Goal: Task Accomplishment & Management: Use online tool/utility

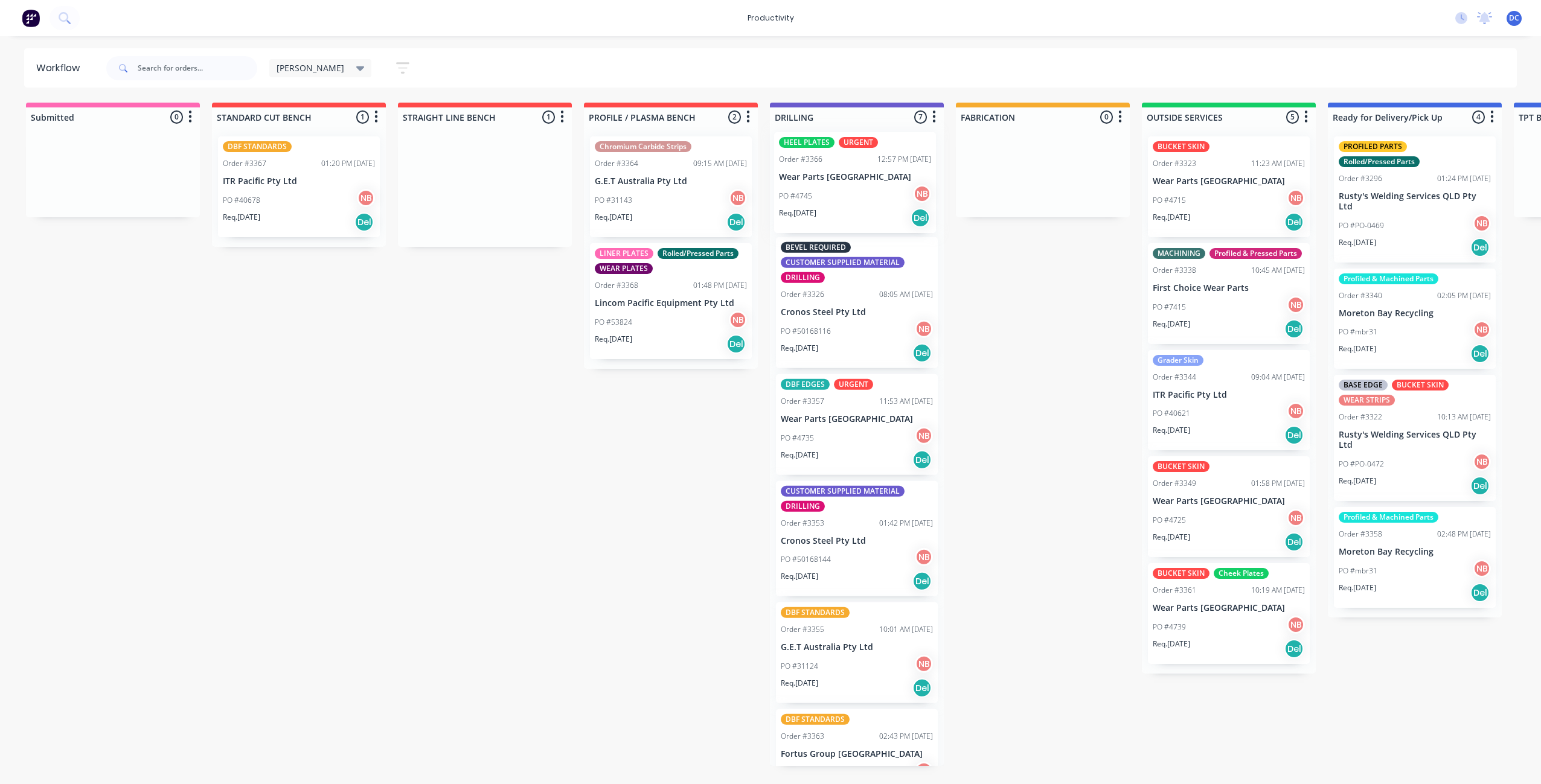
drag, startPoint x: 478, startPoint y: 223, endPoint x: 853, endPoint y: 217, distance: 375.0
click at [853, 217] on div "Submitted 0 Sort By Created date Required date Order number Customer name Most …" at bounding box center [998, 434] width 2014 height 663
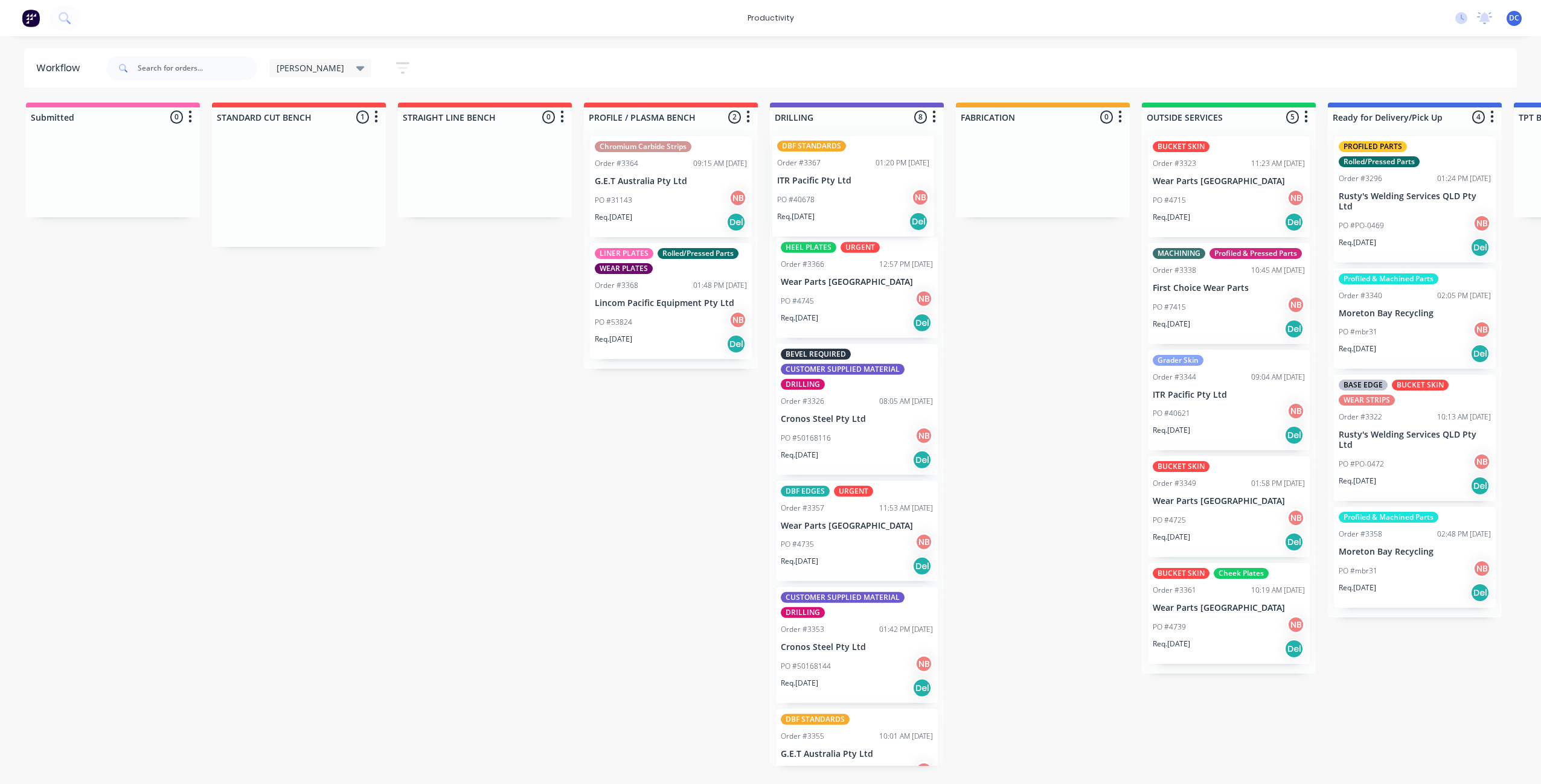
drag, startPoint x: 287, startPoint y: 206, endPoint x: 845, endPoint y: 206, distance: 558.0
click at [845, 206] on div "Submitted 0 Sort By Created date Required date Order number Customer name Most …" at bounding box center [998, 434] width 2014 height 663
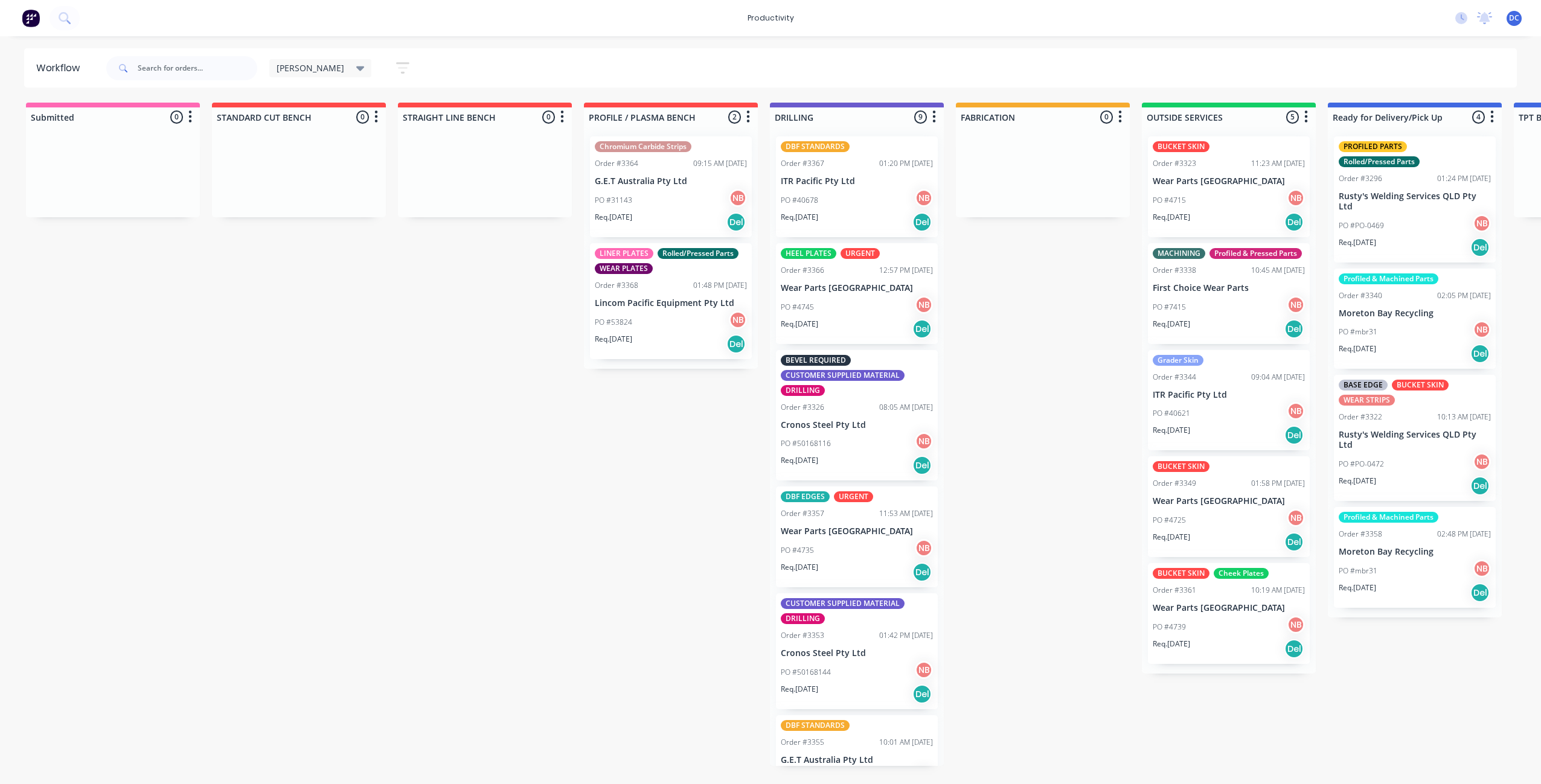
click at [398, 68] on icon "button" at bounding box center [403, 68] width 10 height 2
click at [336, 105] on div "Show/Hide statuses" at bounding box center [336, 107] width 91 height 13
click at [387, 106] on icon "button" at bounding box center [391, 107] width 8 height 5
click at [387, 250] on icon "button" at bounding box center [391, 253] width 8 height 5
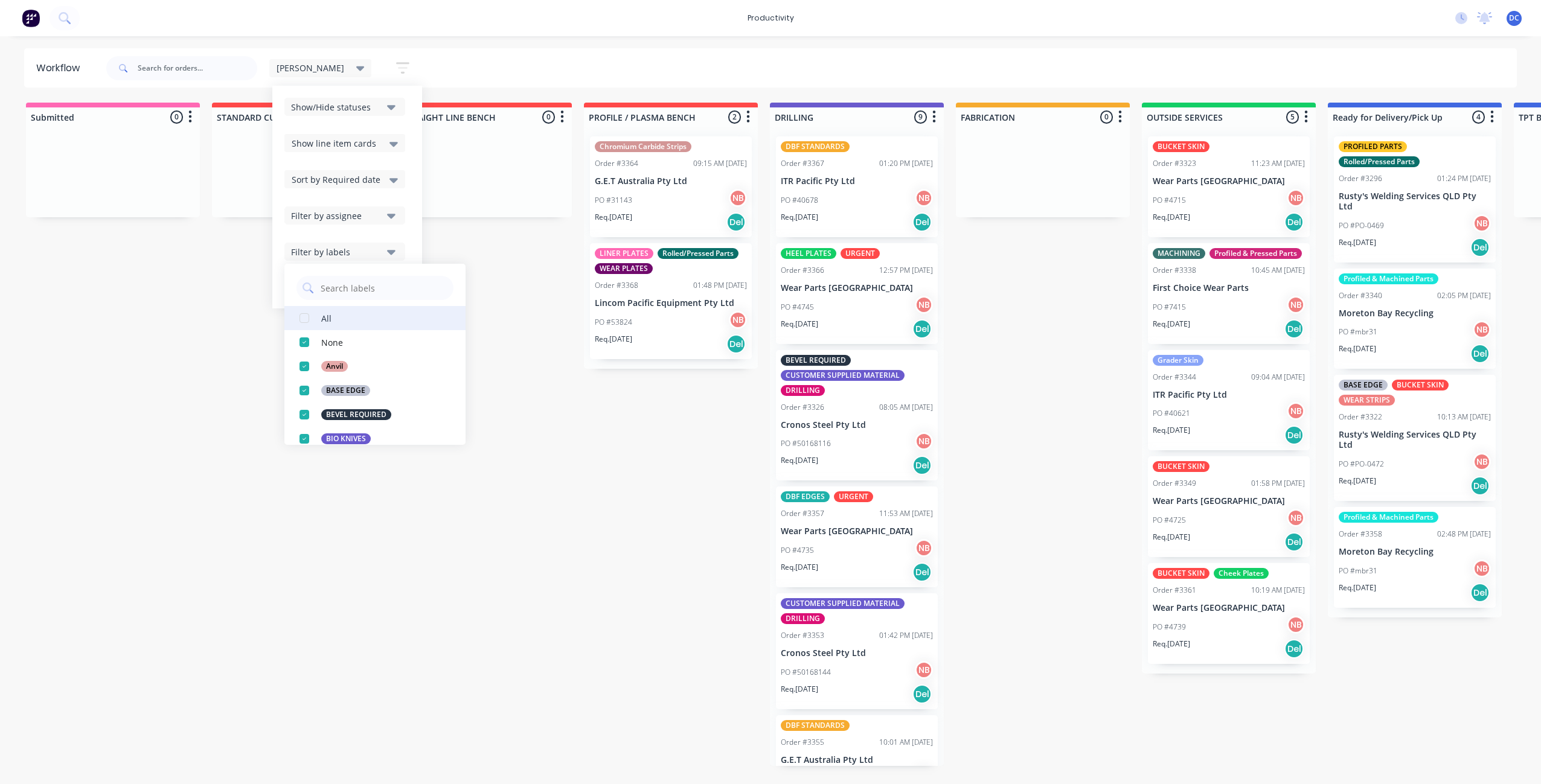
click at [323, 320] on button "All" at bounding box center [375, 318] width 181 height 25
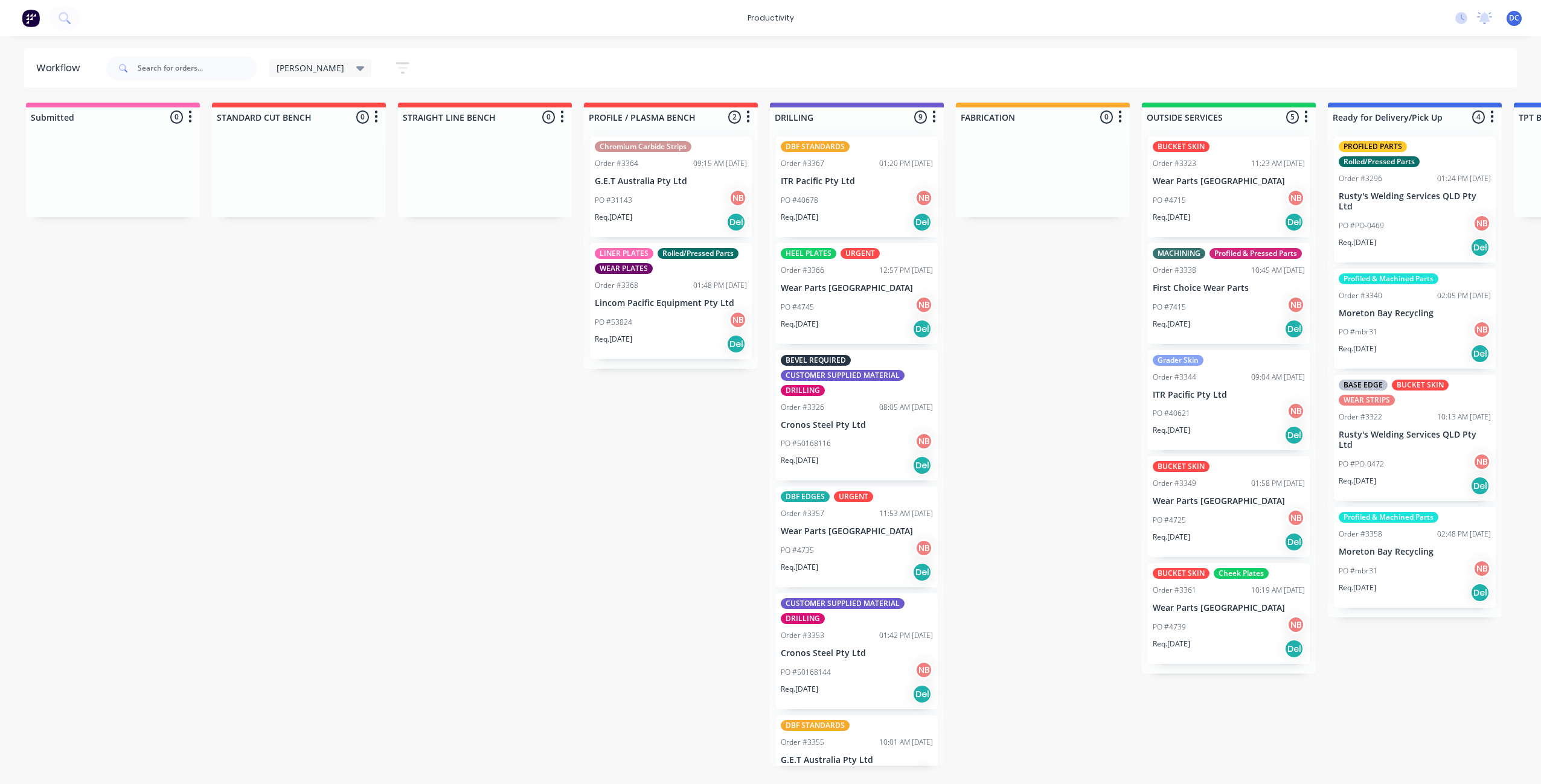
click at [452, 370] on div "Submitted 0 Sort By Created date Required date Order number Customer name Most …" at bounding box center [998, 434] width 2014 height 663
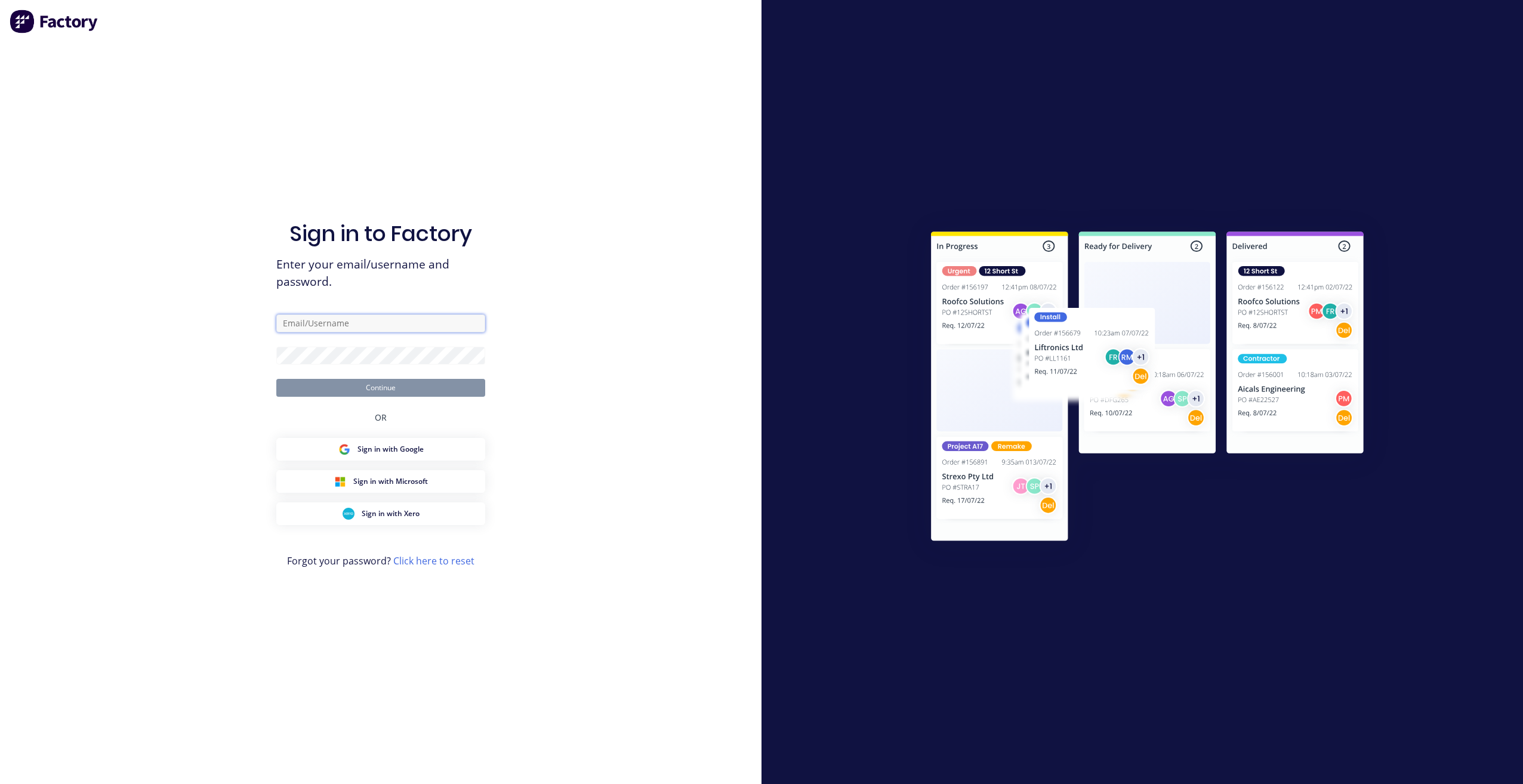
type input "[EMAIL_ADDRESS][DOMAIN_NAME]"
click at [404, 384] on button "Continue" at bounding box center [381, 388] width 209 height 18
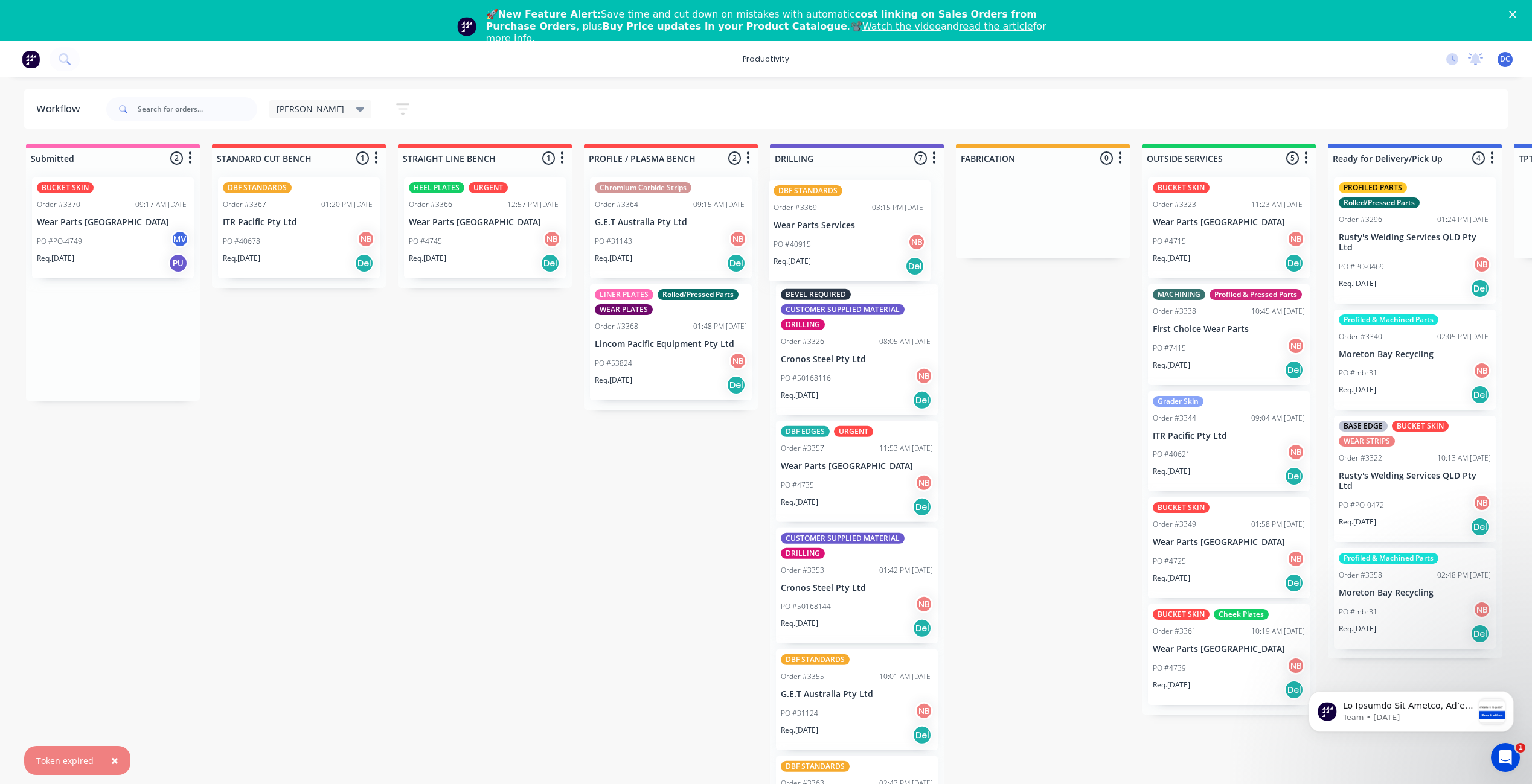
drag, startPoint x: 114, startPoint y: 245, endPoint x: 854, endPoint y: 249, distance: 740.0
click at [854, 249] on div "Submitted 2 Sort By Created date Required date Order number Customer name Most …" at bounding box center [998, 475] width 2014 height 663
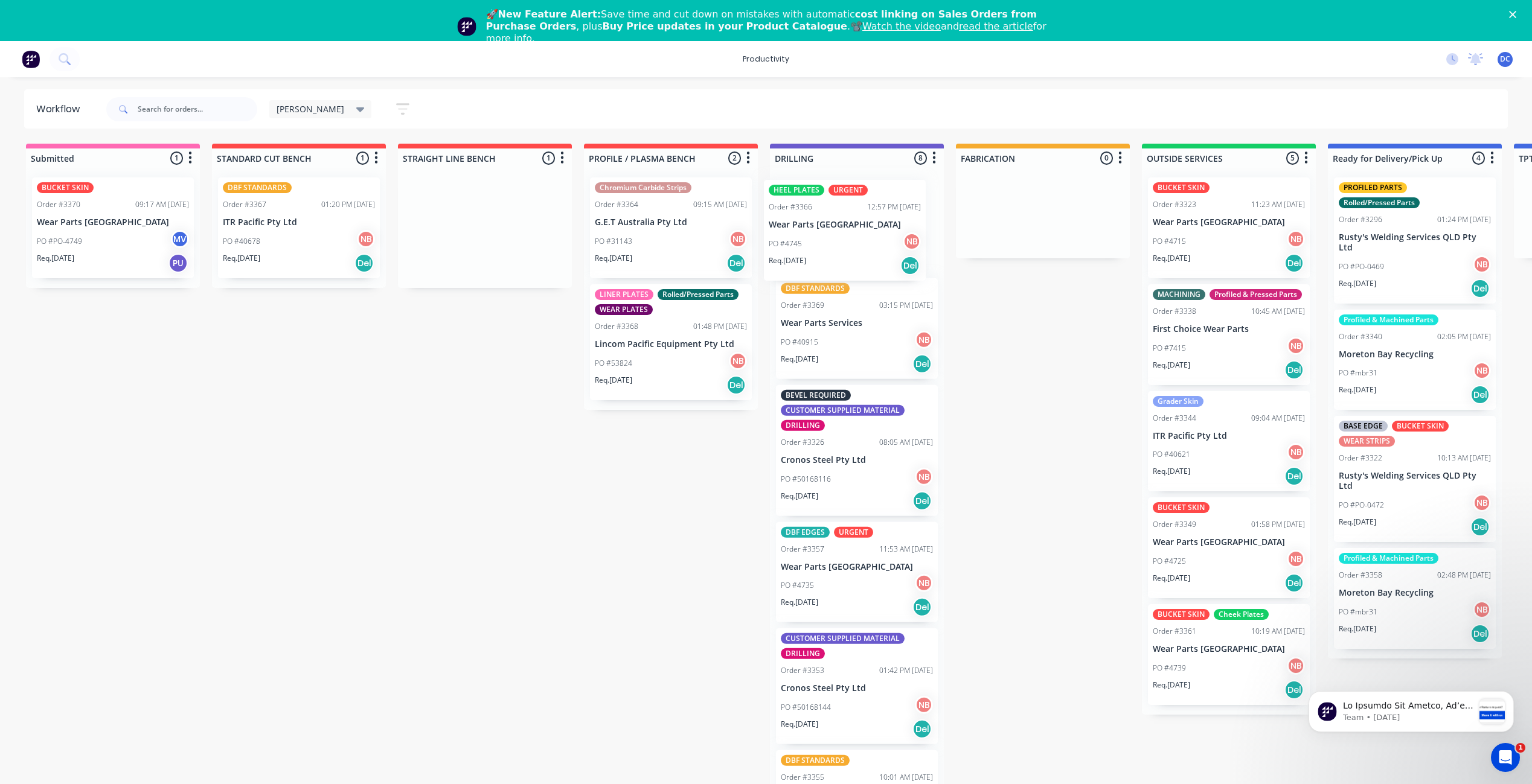
drag, startPoint x: 463, startPoint y: 264, endPoint x: 831, endPoint y: 263, distance: 368.0
click at [831, 263] on div "Submitted 1 Sort By Created date Required date Order number Customer name Most …" at bounding box center [998, 475] width 2014 height 663
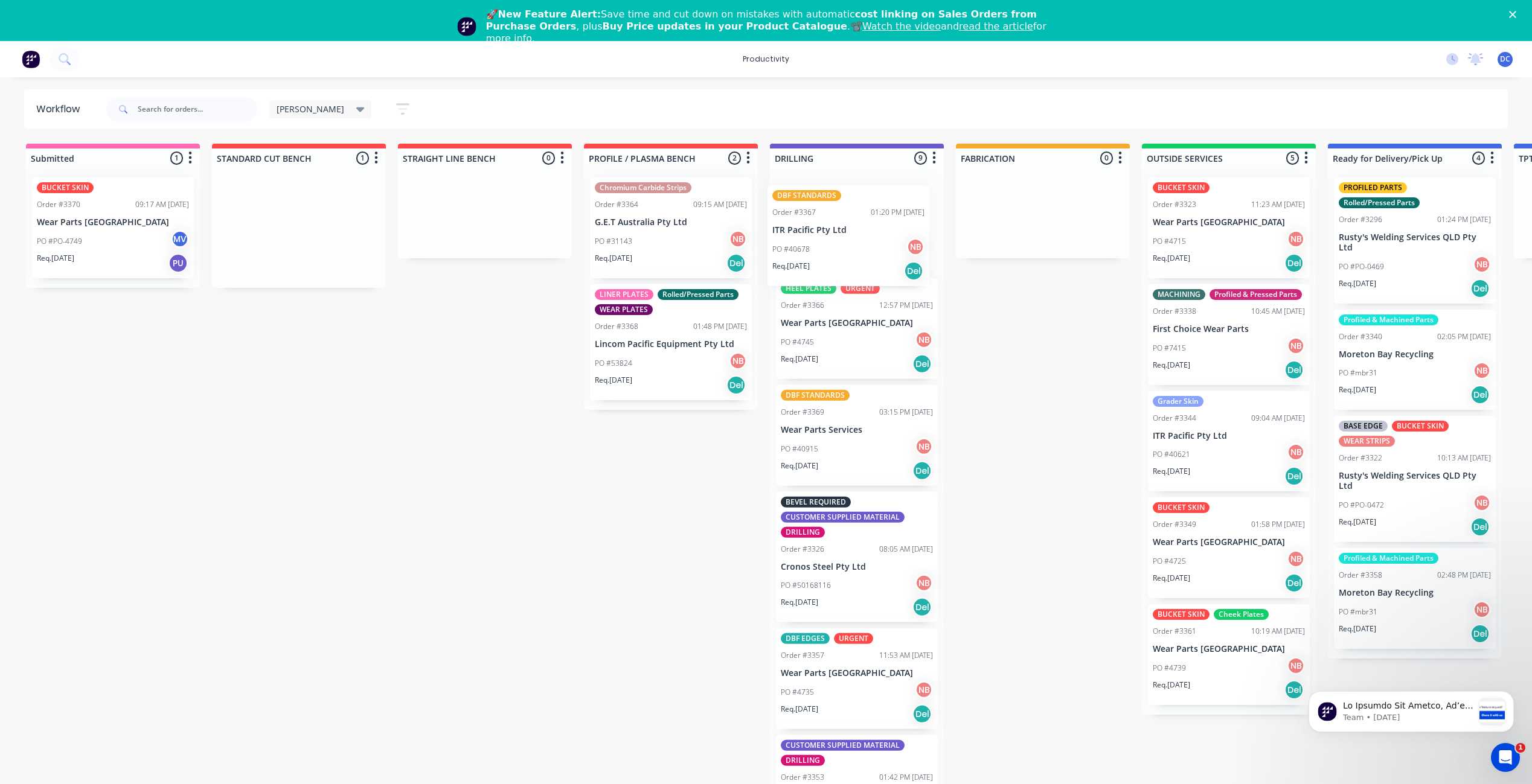
drag, startPoint x: 287, startPoint y: 272, endPoint x: 841, endPoint y: 271, distance: 554.0
click at [841, 271] on div "Submitted 1 Sort By Created date Required date Order number Customer name Most …" at bounding box center [998, 475] width 2014 height 663
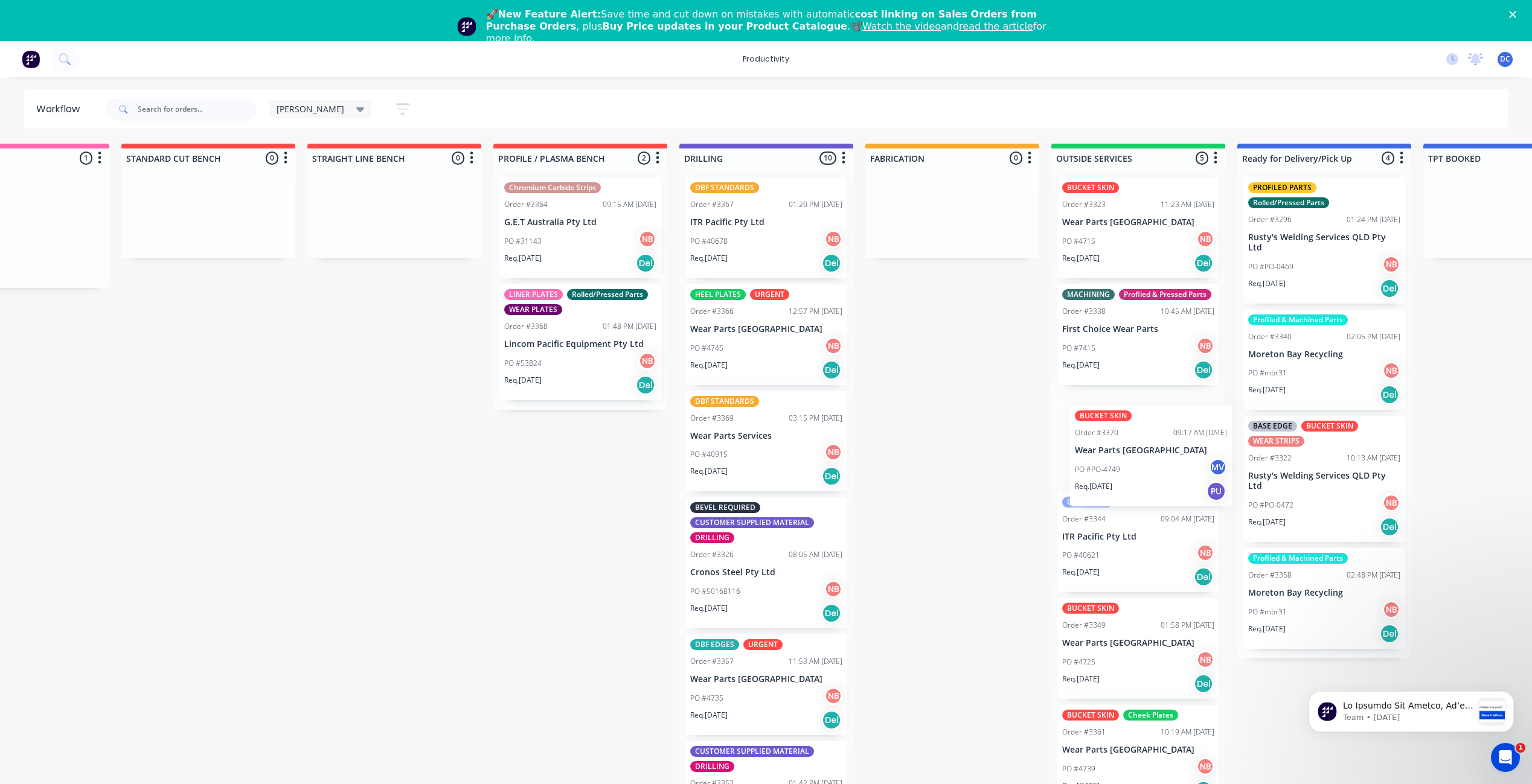
scroll to position [0, 103]
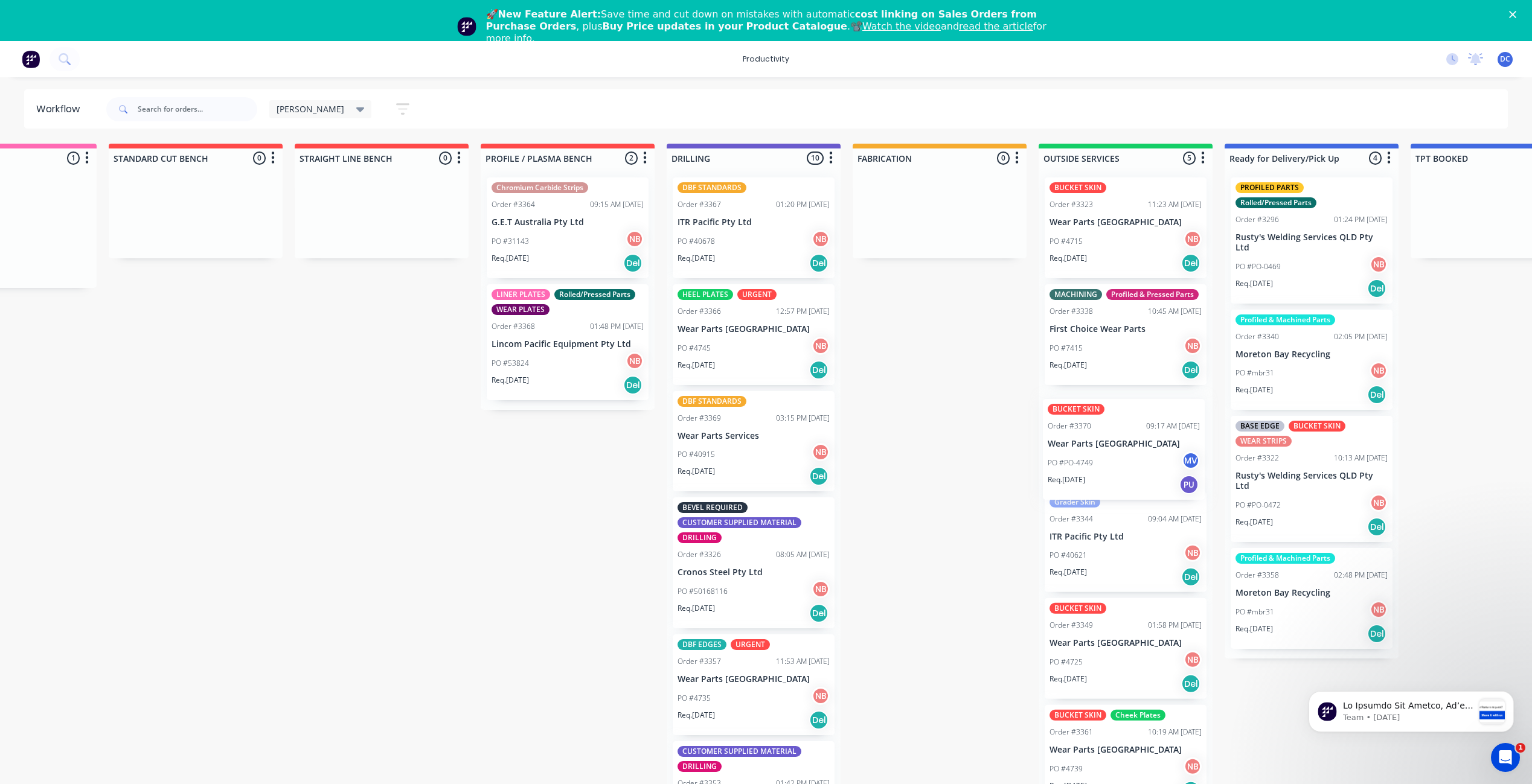
drag, startPoint x: 82, startPoint y: 255, endPoint x: 1097, endPoint y: 477, distance: 1039.0
click at [1097, 477] on div "Submitted 1 Sort By Created date Required date Order number Customer name Most …" at bounding box center [895, 475] width 2014 height 663
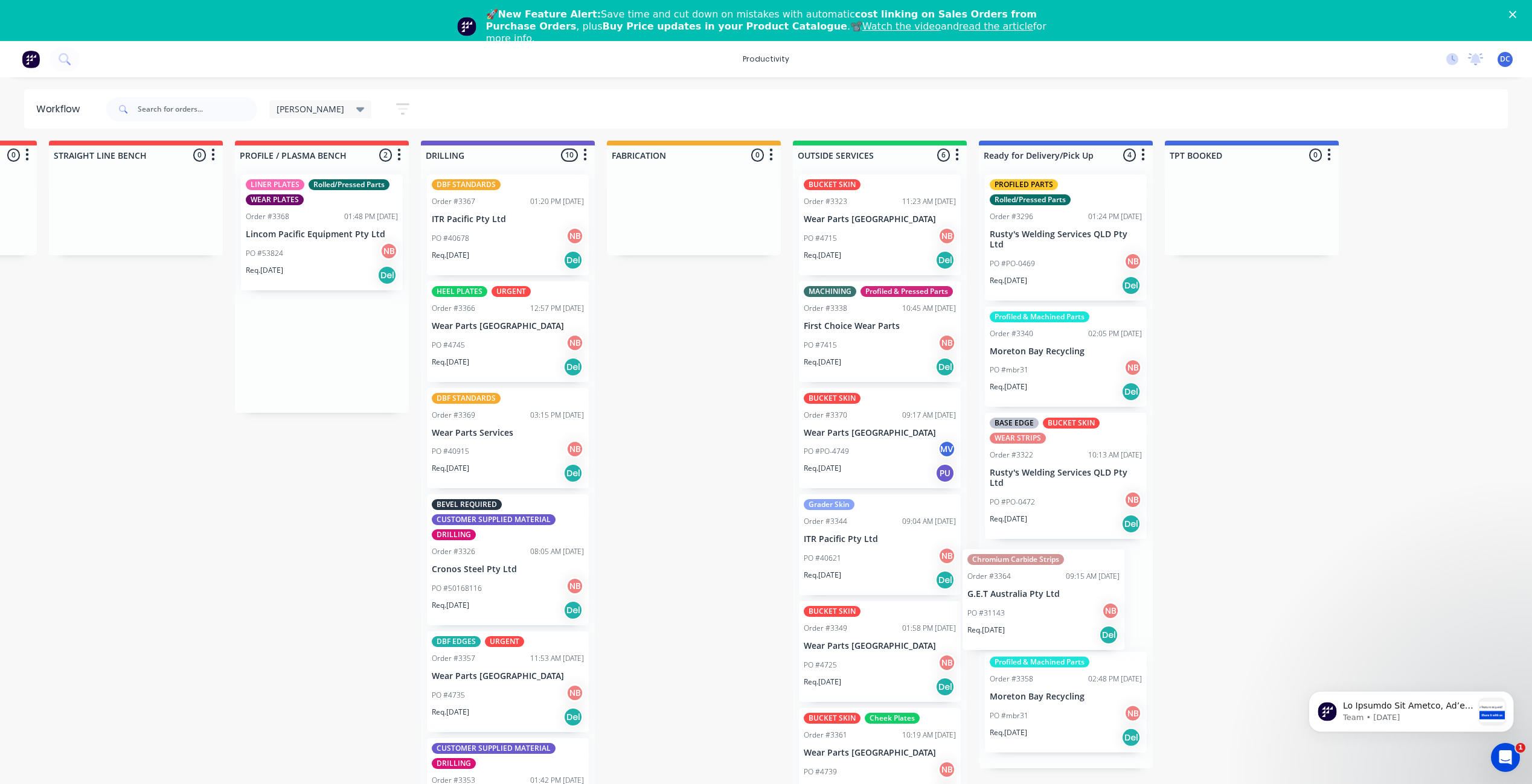
scroll to position [32, 349]
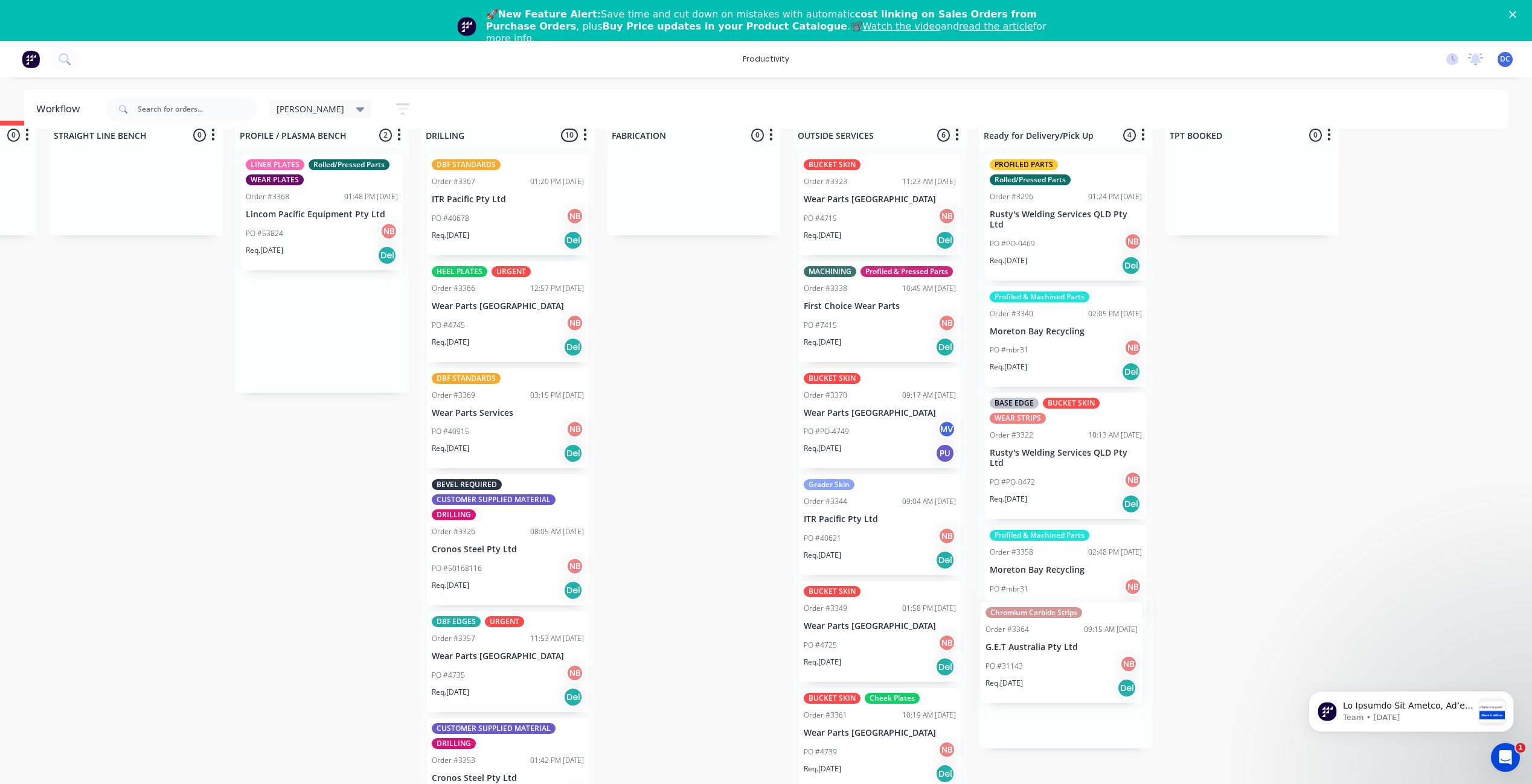
drag, startPoint x: 544, startPoint y: 258, endPoint x: 1042, endPoint y: 684, distance: 655.3
click at [1042, 684] on div "Submitted 0 Sort By Created date Required date Order number Customer name Most …" at bounding box center [649, 452] width 2014 height 663
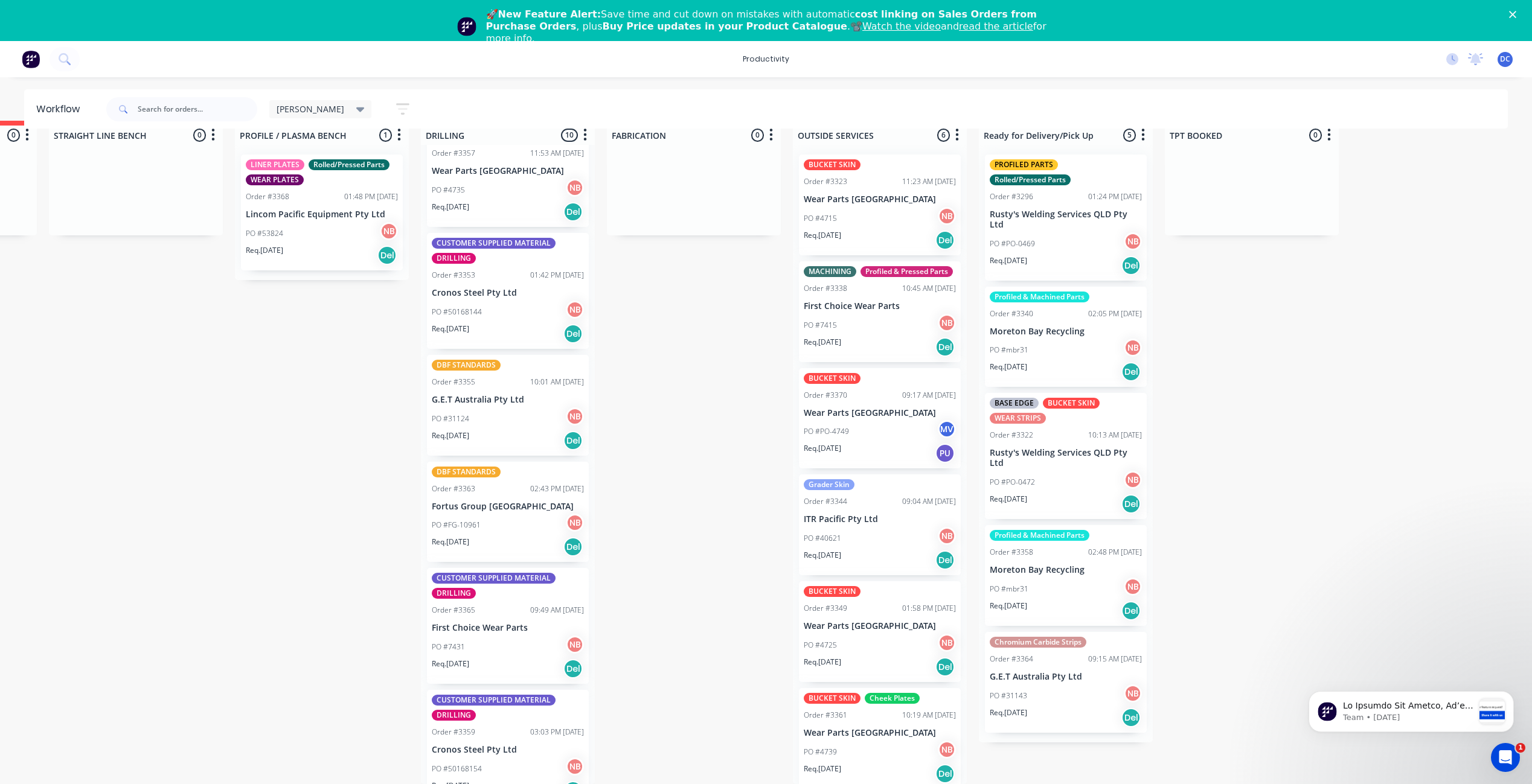
scroll to position [508, 0]
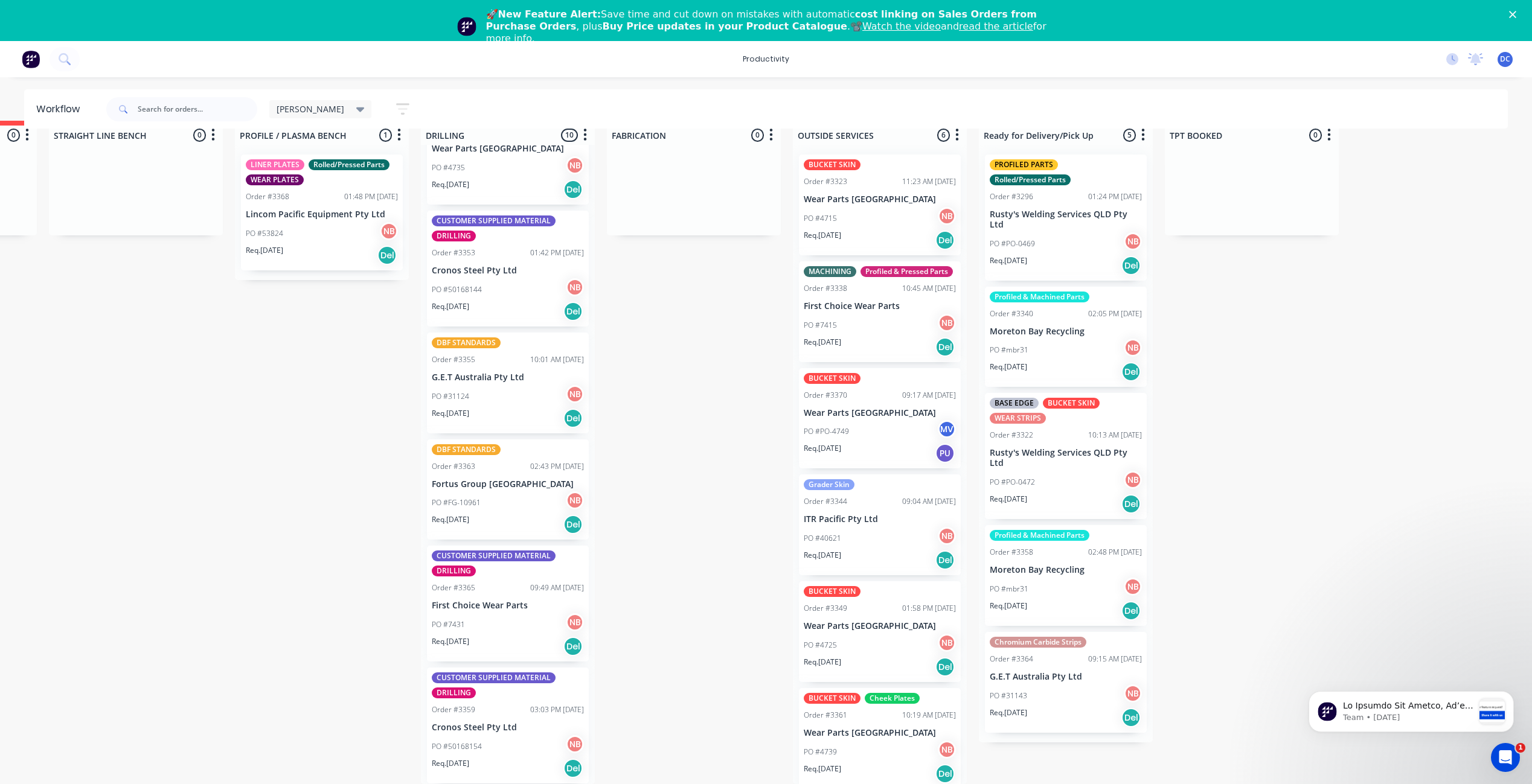
click at [517, 396] on div "PO #31124 NB" at bounding box center [508, 396] width 152 height 23
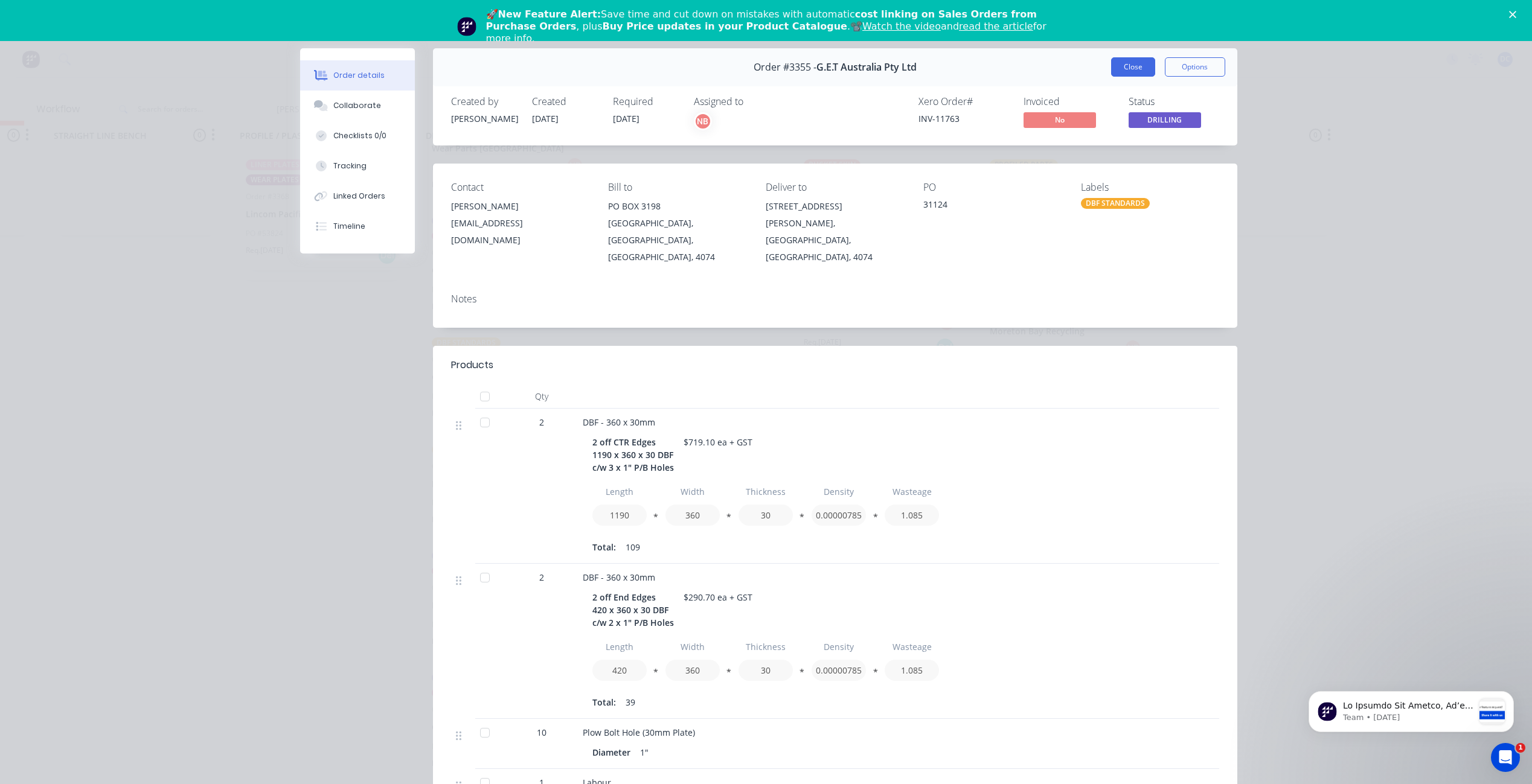
click at [1131, 72] on button "Close" at bounding box center [1134, 67] width 44 height 20
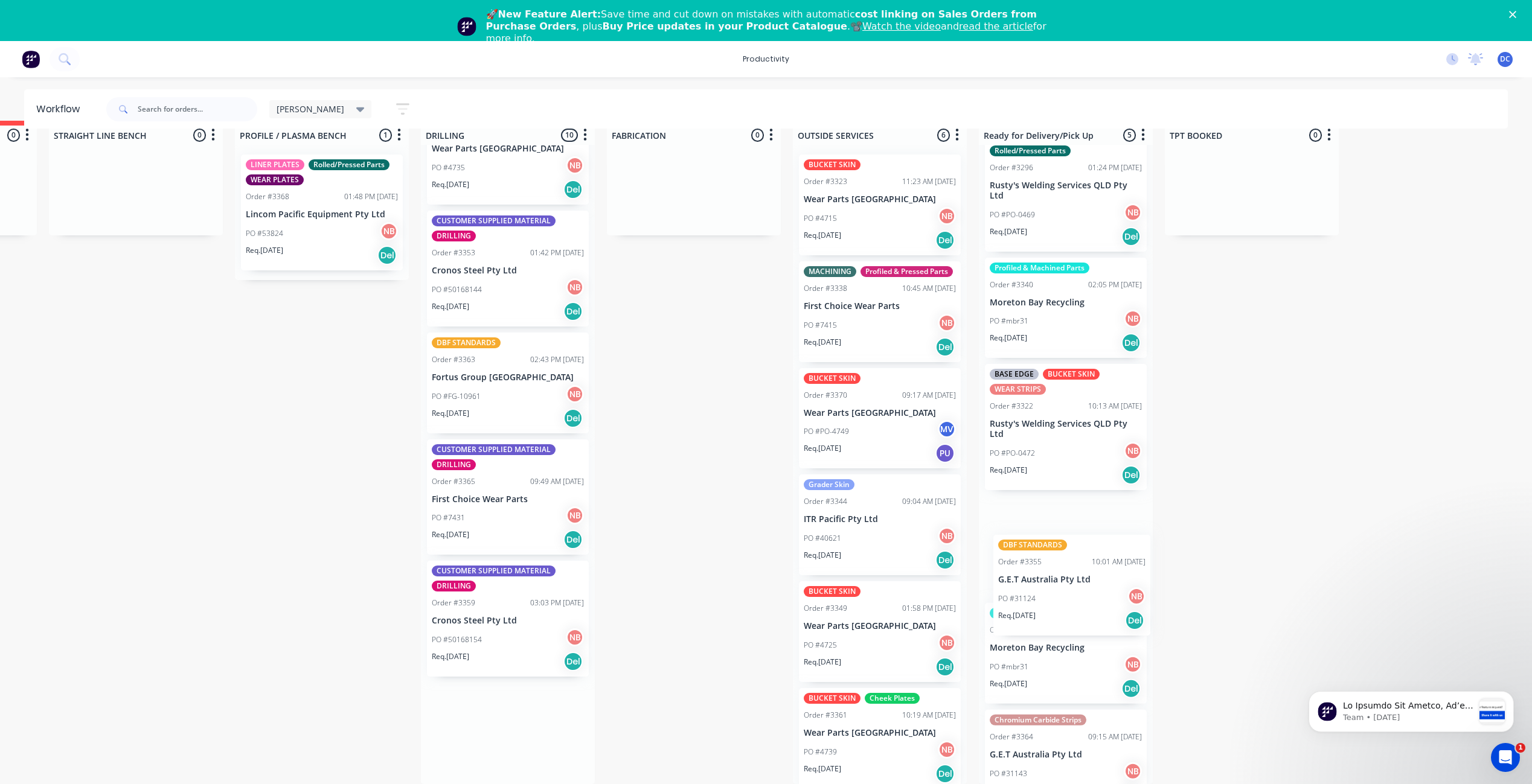
scroll to position [36, 0]
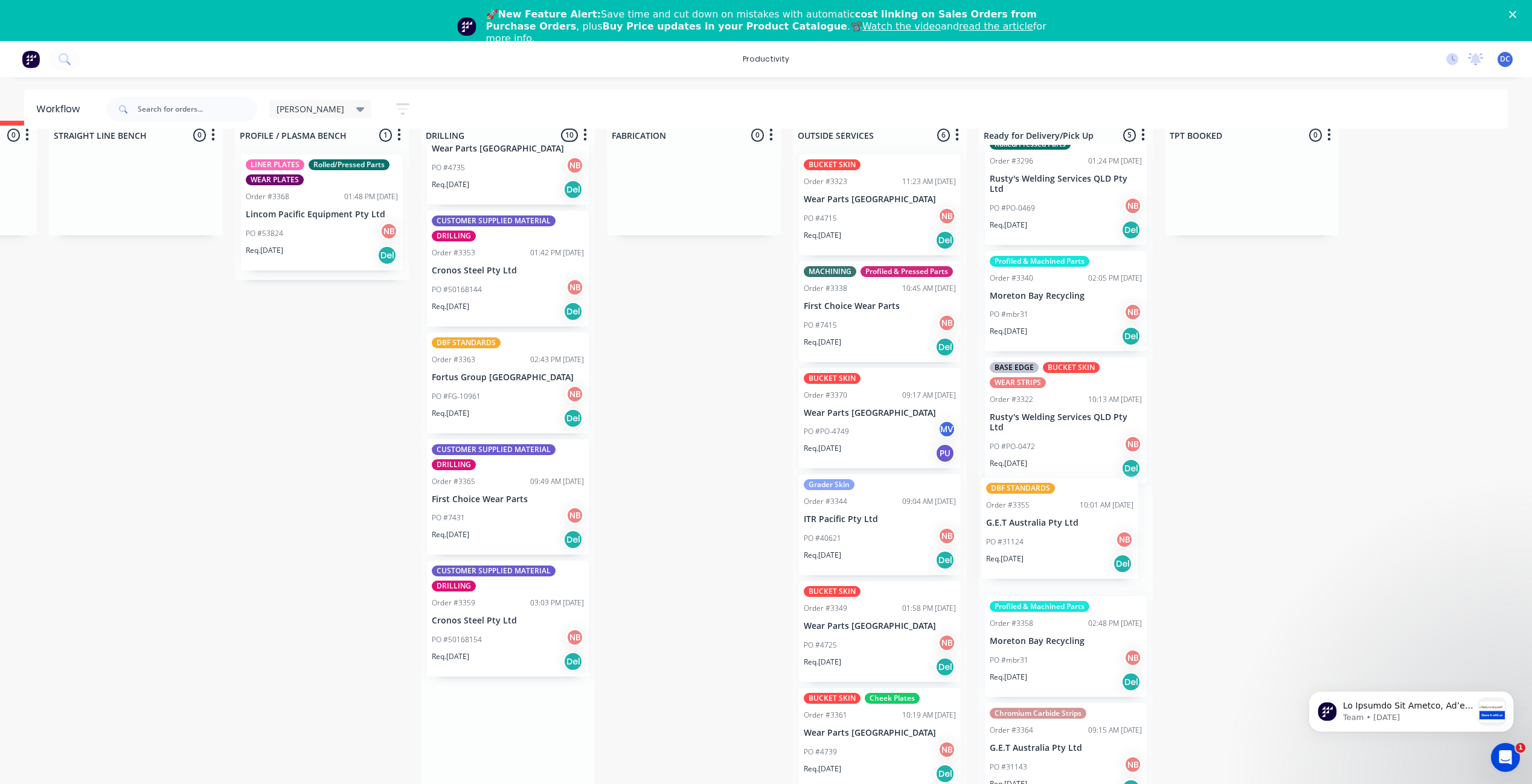
drag, startPoint x: 516, startPoint y: 410, endPoint x: 1074, endPoint y: 563, distance: 578.6
click at [1074, 563] on div "Submitted 0 Sort By Created date Required date Order number Customer name Most …" at bounding box center [649, 452] width 2014 height 663
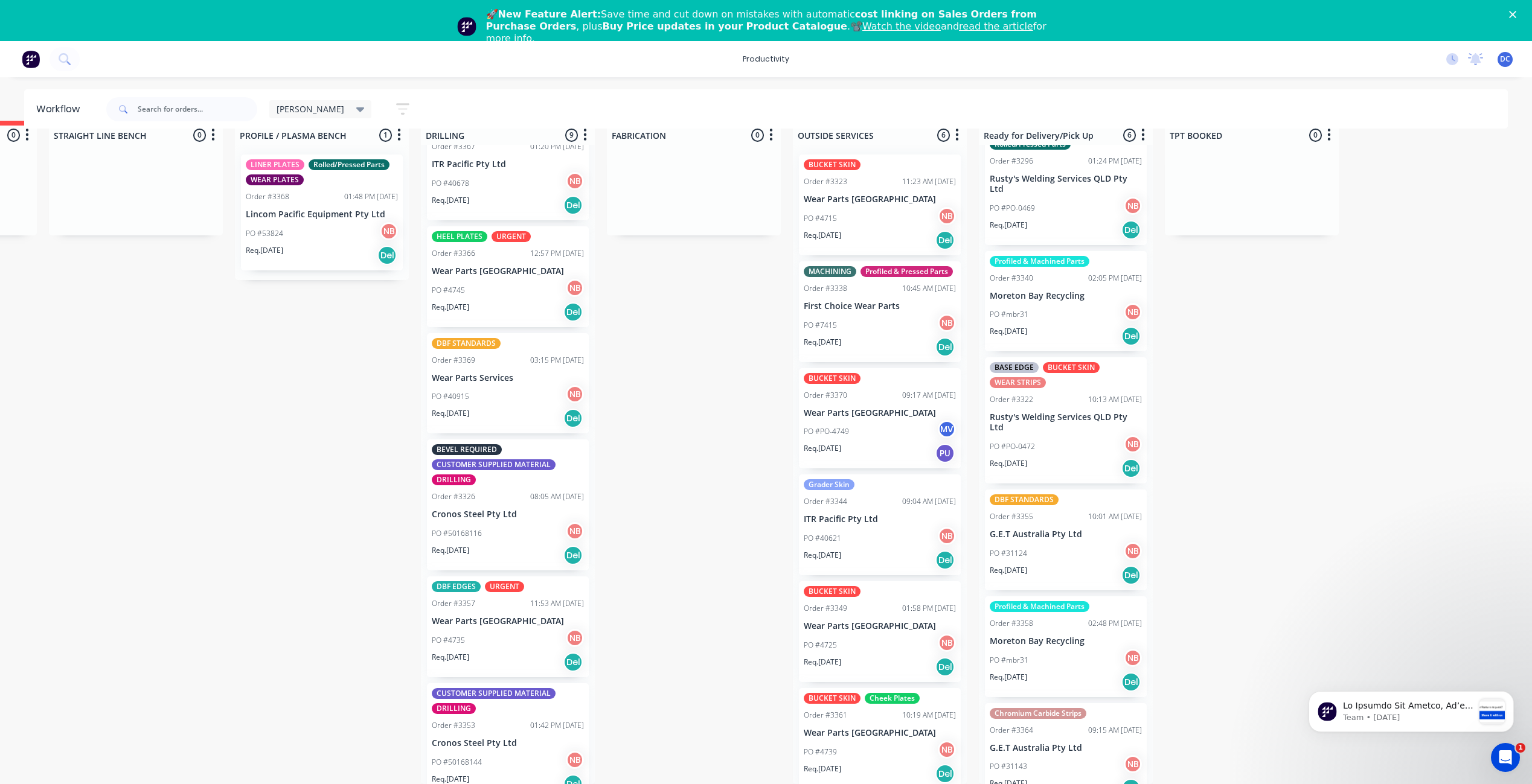
scroll to position [0, 0]
